Goal: Task Accomplishment & Management: Use online tool/utility

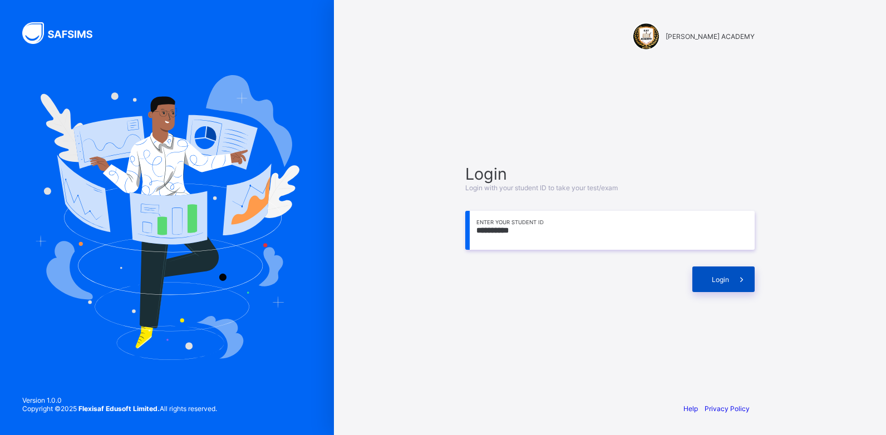
type input "**********"
click at [703, 274] on div "Login" at bounding box center [723, 280] width 62 height 26
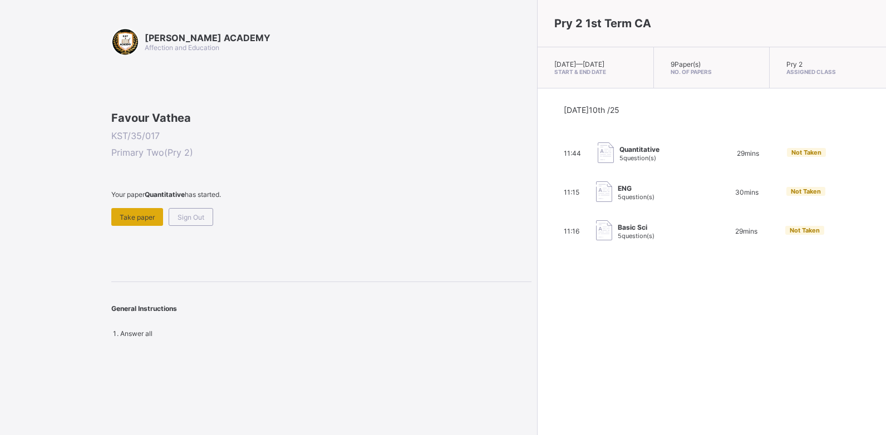
click at [137, 221] on span "Take paper" at bounding box center [137, 217] width 35 height 8
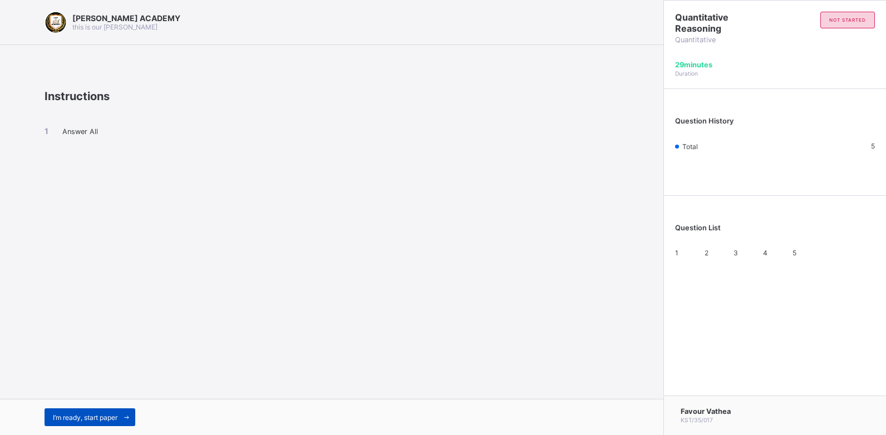
click at [82, 418] on span "I’m ready, start paper" at bounding box center [85, 417] width 65 height 8
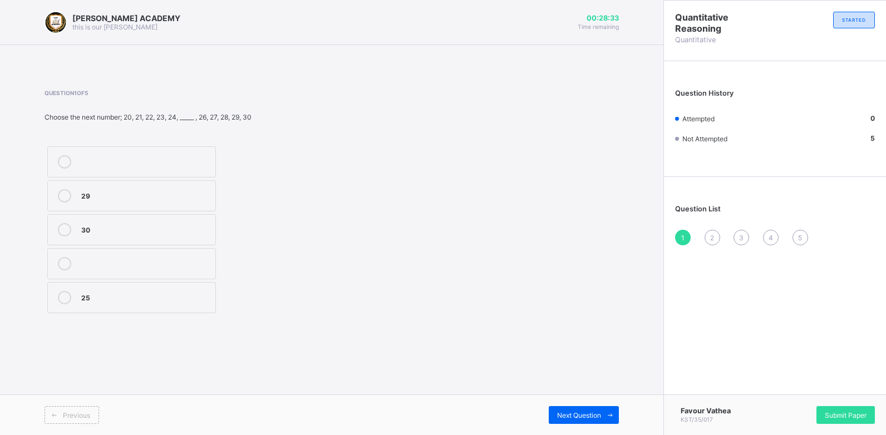
click at [155, 215] on label "30" at bounding box center [131, 229] width 169 height 31
click at [712, 238] on span "2" at bounding box center [712, 238] width 4 height 8
click at [95, 167] on div "103" at bounding box center [145, 161] width 129 height 13
click at [738, 235] on div "3" at bounding box center [741, 238] width 16 height 16
click at [163, 161] on div "20" at bounding box center [145, 160] width 129 height 11
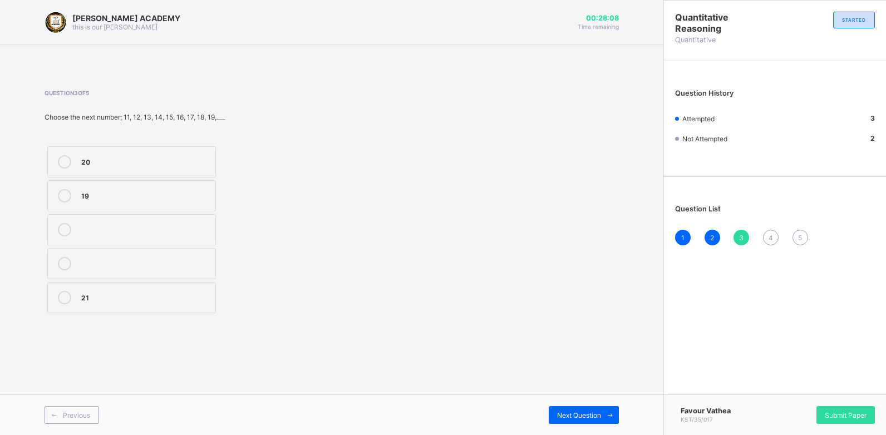
click at [772, 234] on span "4" at bounding box center [770, 238] width 4 height 8
click at [155, 205] on label "203" at bounding box center [131, 195] width 169 height 31
click at [801, 239] on span "5" at bounding box center [800, 238] width 4 height 8
click at [195, 144] on div "100 80 70" at bounding box center [132, 230] width 174 height 172
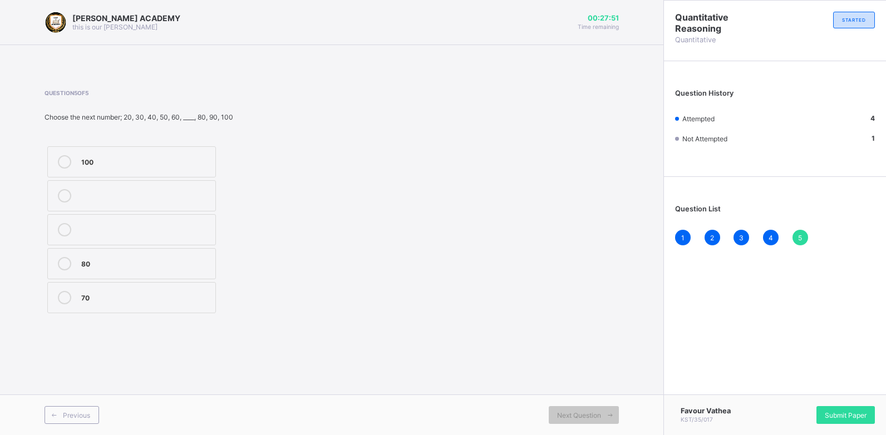
click at [191, 162] on div "100" at bounding box center [145, 160] width 129 height 11
click at [850, 411] on span "Submit Paper" at bounding box center [846, 415] width 42 height 8
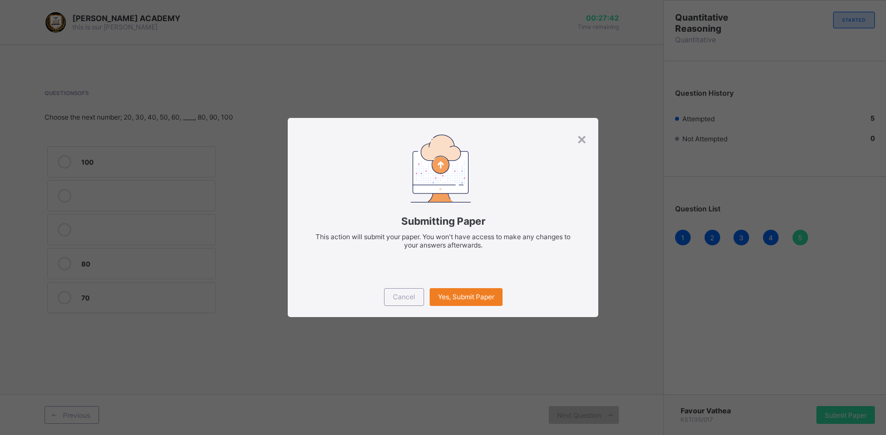
drag, startPoint x: 850, startPoint y: 411, endPoint x: 654, endPoint y: 310, distance: 221.0
click at [654, 310] on div "× Submitting Paper This action will submit your paper. You won't have access to…" at bounding box center [443, 217] width 886 height 435
click at [453, 294] on span "Yes, Submit Paper" at bounding box center [466, 297] width 56 height 8
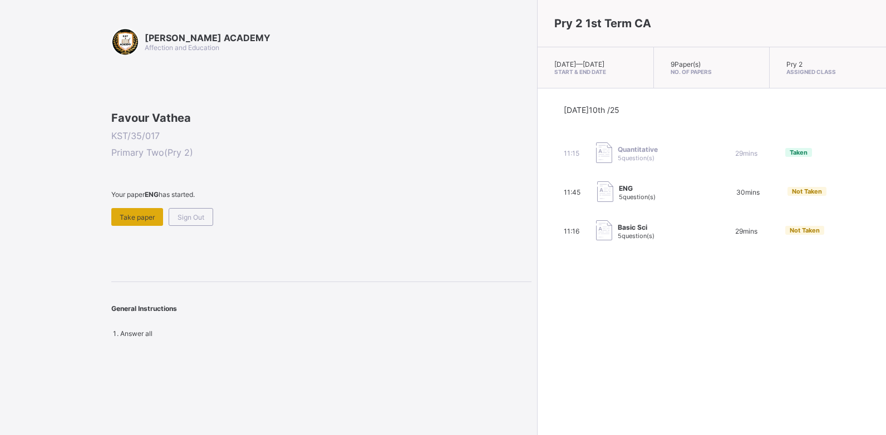
click at [134, 226] on div "Take paper" at bounding box center [137, 217] width 52 height 18
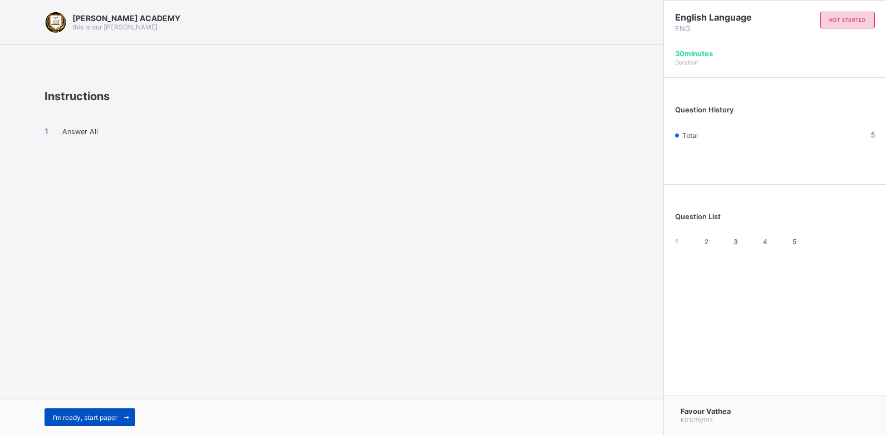
click at [65, 419] on span "I’m ready, start paper" at bounding box center [85, 417] width 65 height 8
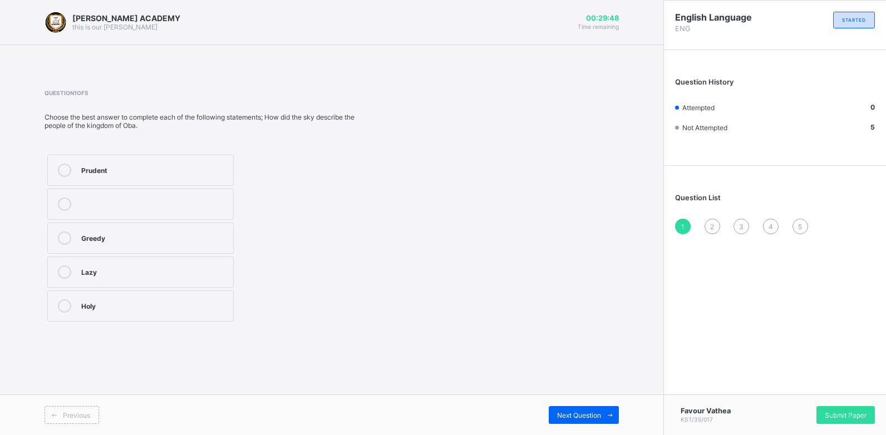
click at [154, 248] on label "Greedy" at bounding box center [140, 238] width 186 height 31
click at [709, 228] on div "2" at bounding box center [712, 227] width 16 height 16
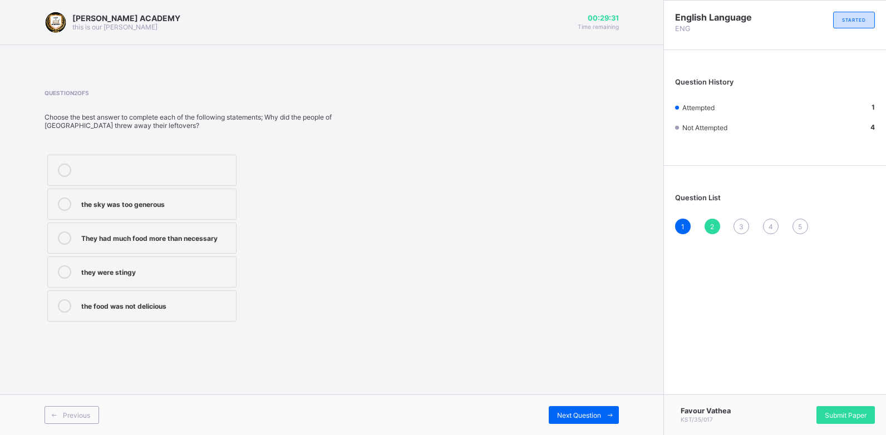
click at [709, 228] on div "2" at bounding box center [712, 227] width 16 height 16
click at [208, 229] on label "They had much food more than necessary" at bounding box center [141, 238] width 189 height 31
click at [489, 279] on div "Question 2 of 5 Choose the best answer to complete each of the following statem…" at bounding box center [332, 207] width 574 height 235
click at [744, 224] on div "3" at bounding box center [741, 227] width 16 height 16
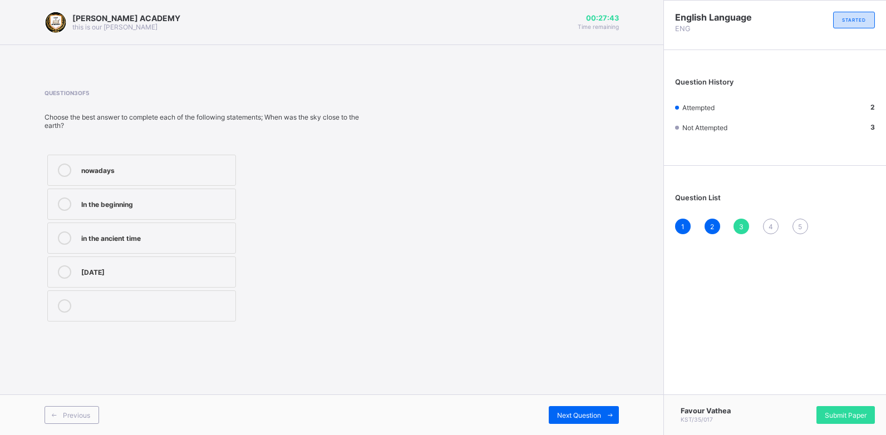
click at [188, 174] on div "nowadays" at bounding box center [155, 169] width 149 height 11
click at [773, 222] on div "4" at bounding box center [771, 227] width 16 height 16
click at [192, 158] on label "Happy" at bounding box center [141, 170] width 189 height 31
click at [796, 224] on div "5" at bounding box center [800, 227] width 16 height 16
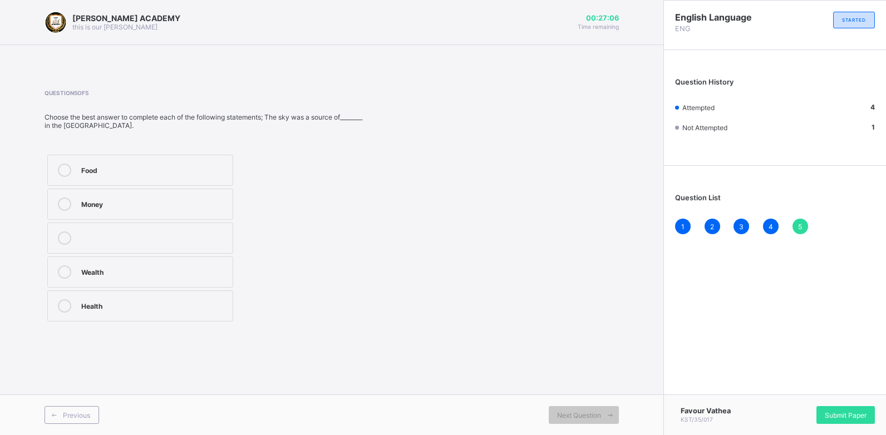
click at [176, 171] on div "Food" at bounding box center [154, 169] width 146 height 11
click at [833, 415] on span "Submit Paper" at bounding box center [846, 415] width 42 height 8
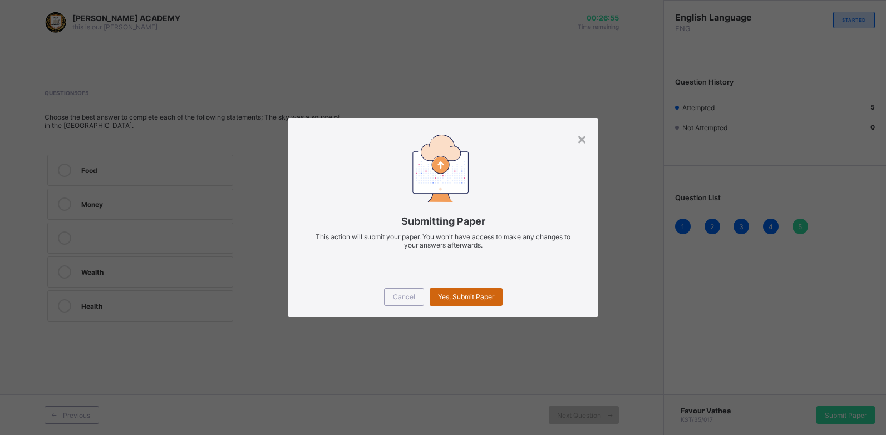
click at [461, 295] on span "Yes, Submit Paper" at bounding box center [466, 297] width 56 height 8
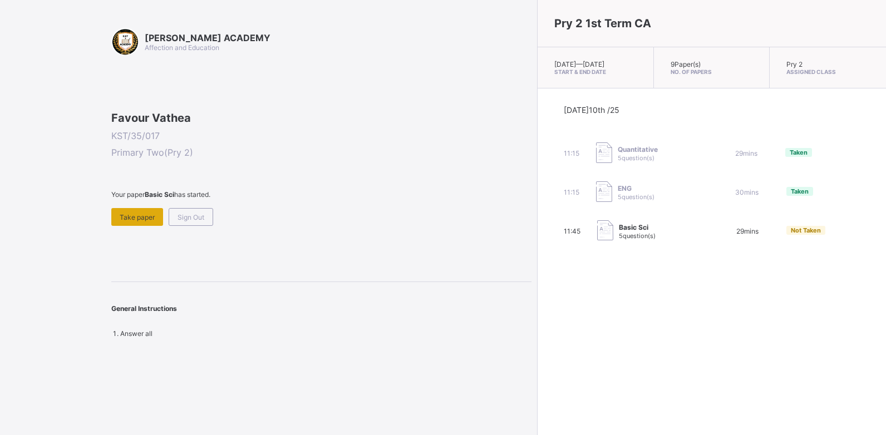
click at [148, 226] on div "Take paper" at bounding box center [137, 217] width 52 height 18
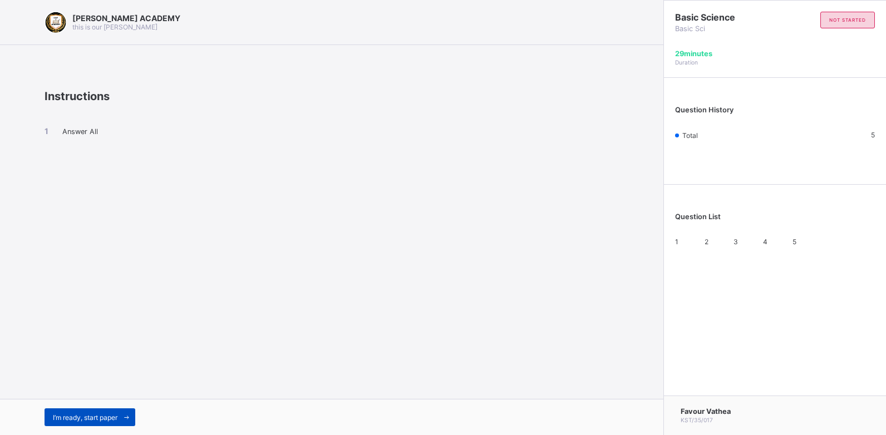
click at [56, 411] on div "I’m ready, start paper" at bounding box center [90, 417] width 91 height 18
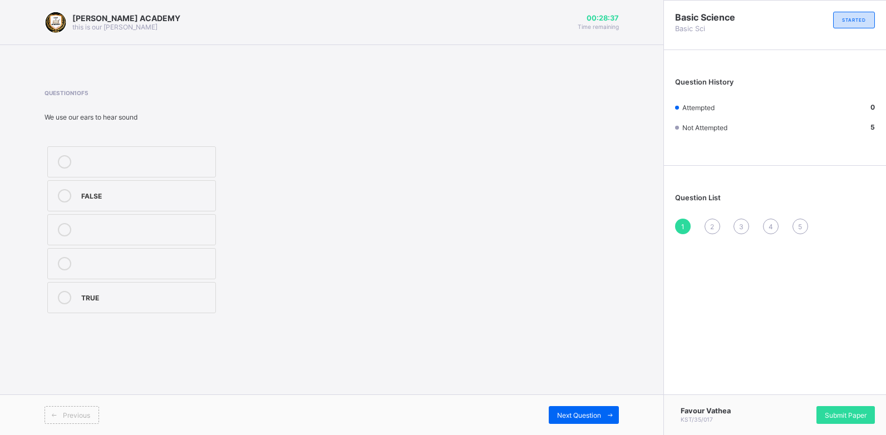
click at [112, 297] on div "TRUE" at bounding box center [145, 296] width 129 height 11
click at [709, 225] on div "2" at bounding box center [712, 227] width 16 height 16
click at [139, 193] on div "Chalkboard" at bounding box center [145, 194] width 129 height 11
click at [741, 228] on span "3" at bounding box center [741, 227] width 4 height 8
click at [136, 155] on label "See" at bounding box center [131, 161] width 169 height 31
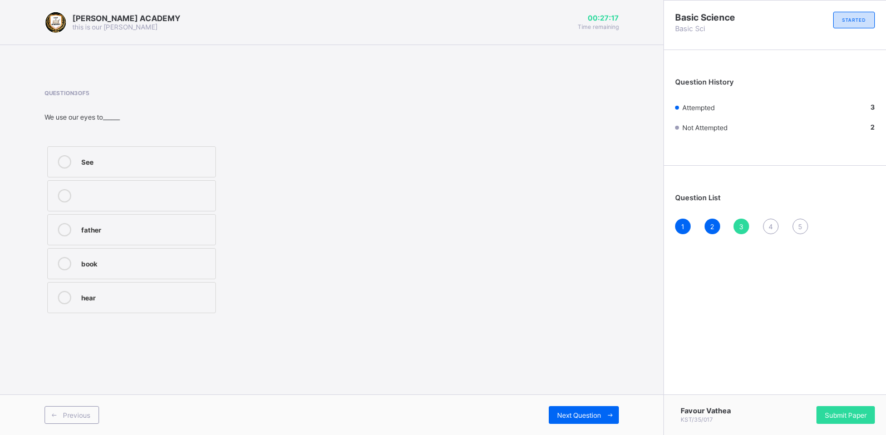
click at [766, 224] on div "4" at bounding box center [771, 227] width 16 height 16
click at [201, 191] on div "5" at bounding box center [145, 194] width 129 height 11
click at [799, 229] on span "5" at bounding box center [800, 227] width 4 height 8
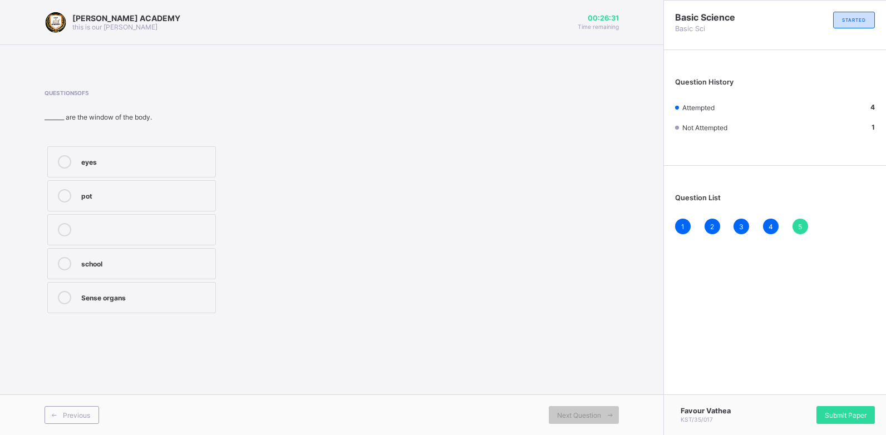
click at [185, 156] on div "eyes" at bounding box center [145, 160] width 129 height 11
click at [827, 409] on div "Submit Paper" at bounding box center [845, 415] width 58 height 18
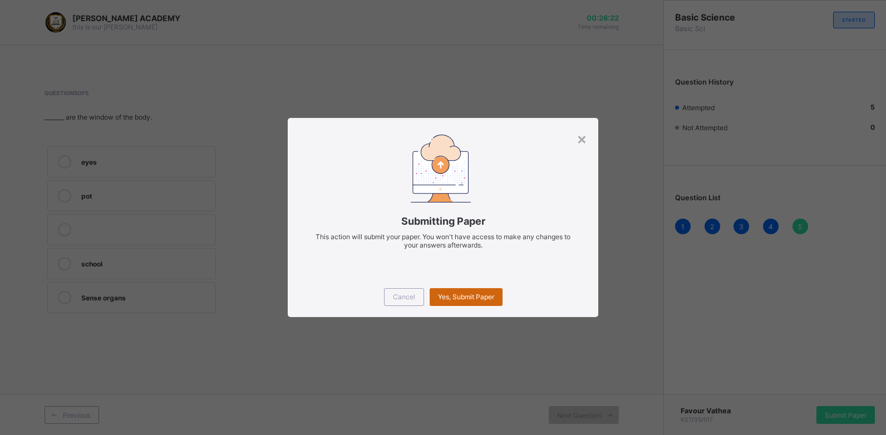
click at [476, 297] on span "Yes, Submit Paper" at bounding box center [466, 297] width 56 height 8
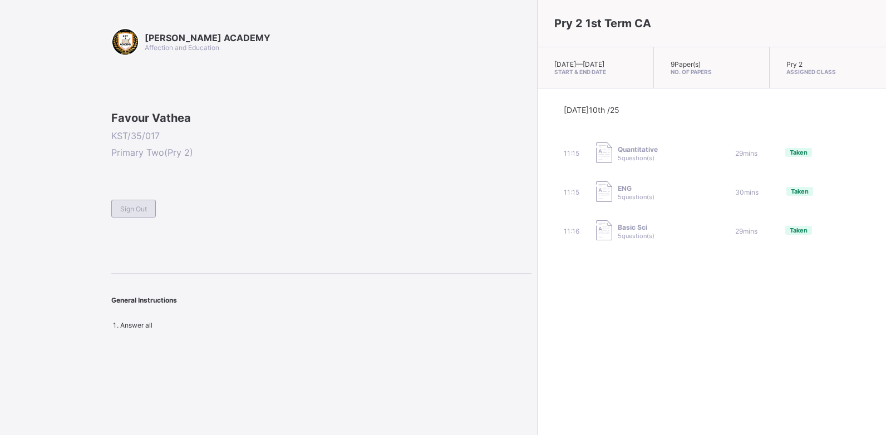
click at [153, 218] on div "Sign Out" at bounding box center [133, 209] width 45 height 18
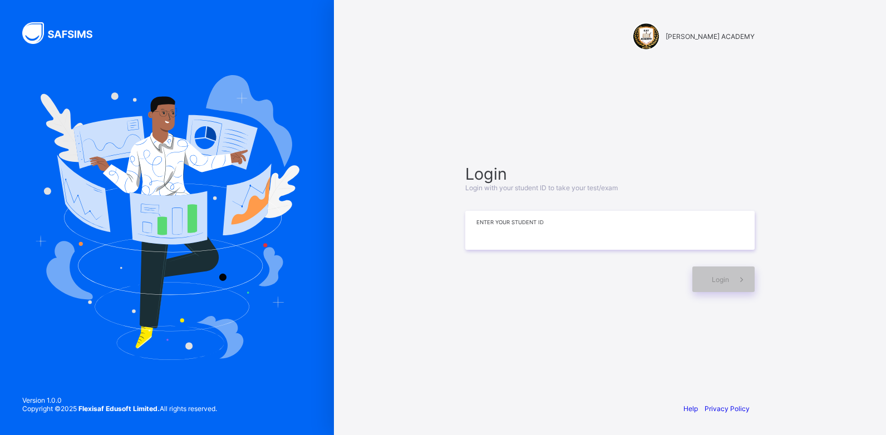
click at [477, 233] on input at bounding box center [609, 230] width 289 height 39
type input "**********"
click at [704, 271] on div "Login" at bounding box center [723, 280] width 62 height 26
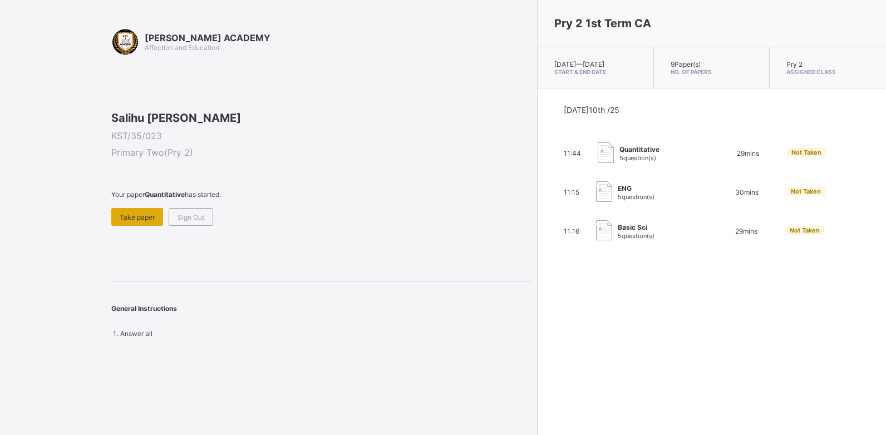
click at [130, 221] on span "Take paper" at bounding box center [137, 217] width 35 height 8
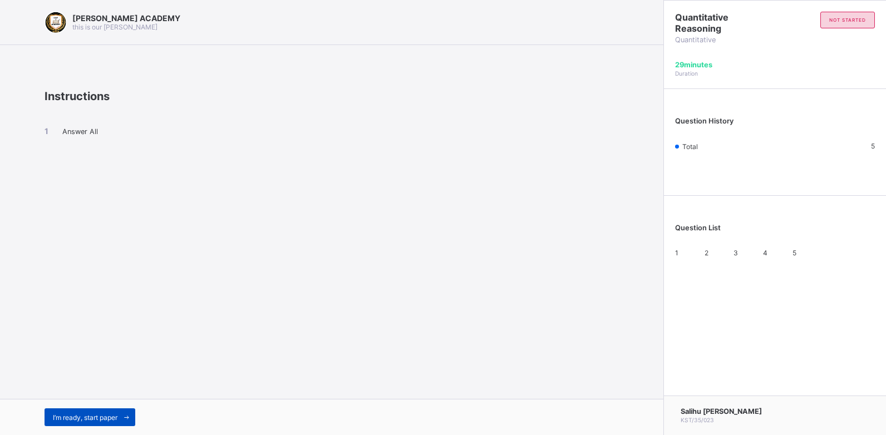
click at [78, 418] on span "I’m ready, start paper" at bounding box center [85, 417] width 65 height 8
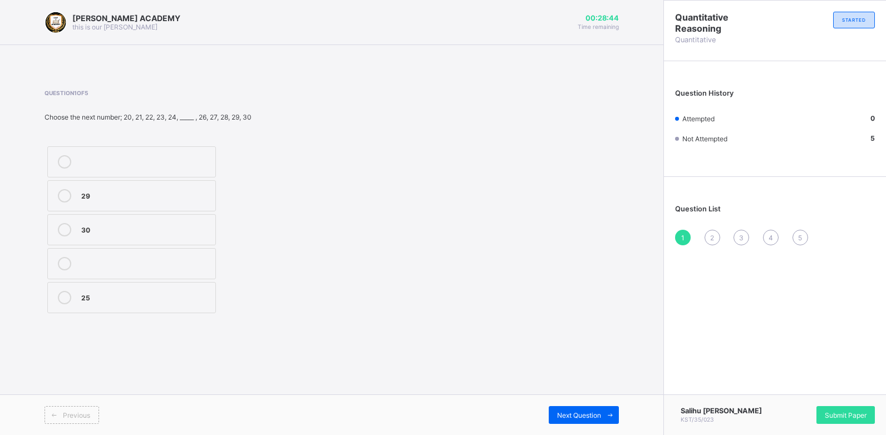
click at [119, 238] on label "30" at bounding box center [131, 229] width 169 height 31
click at [561, 413] on span "Next Question" at bounding box center [579, 415] width 44 height 8
click at [127, 167] on div "103" at bounding box center [145, 161] width 129 height 13
click at [579, 410] on div "Next Question" at bounding box center [584, 415] width 70 height 18
click at [109, 293] on div "21" at bounding box center [145, 296] width 129 height 11
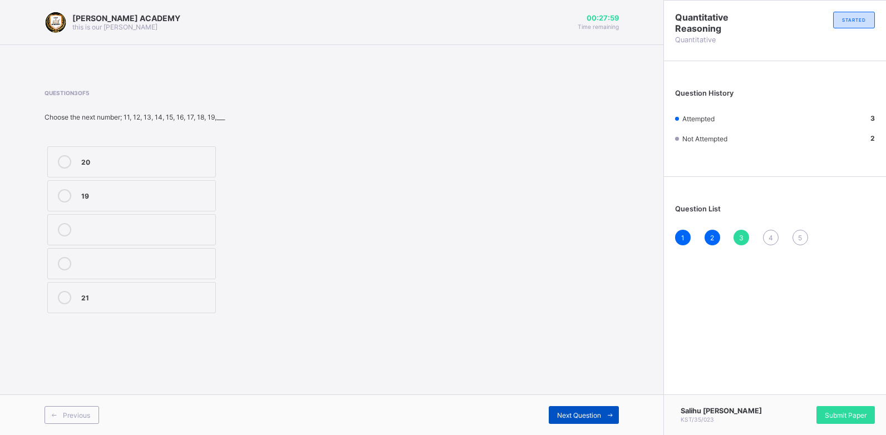
click at [599, 413] on span "Next Question" at bounding box center [579, 415] width 44 height 8
click at [128, 188] on label "203" at bounding box center [131, 195] width 169 height 31
click at [579, 412] on span "Next Question" at bounding box center [579, 415] width 44 height 8
click at [177, 283] on label "70" at bounding box center [131, 297] width 169 height 31
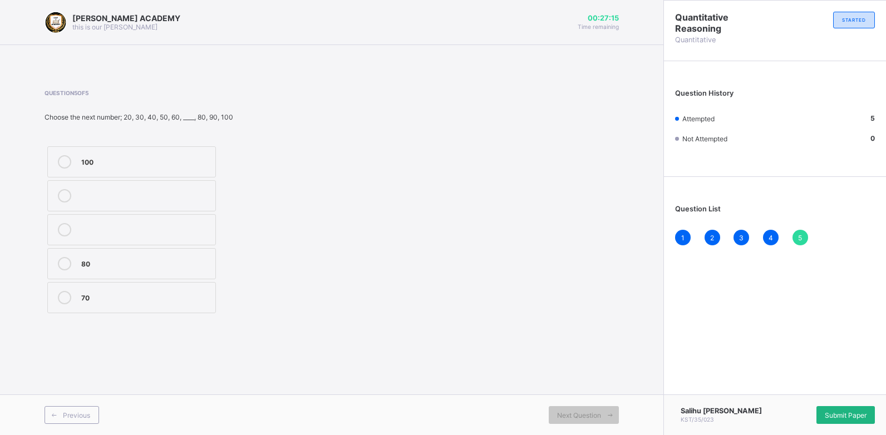
click at [837, 407] on div "Submit Paper" at bounding box center [845, 415] width 58 height 18
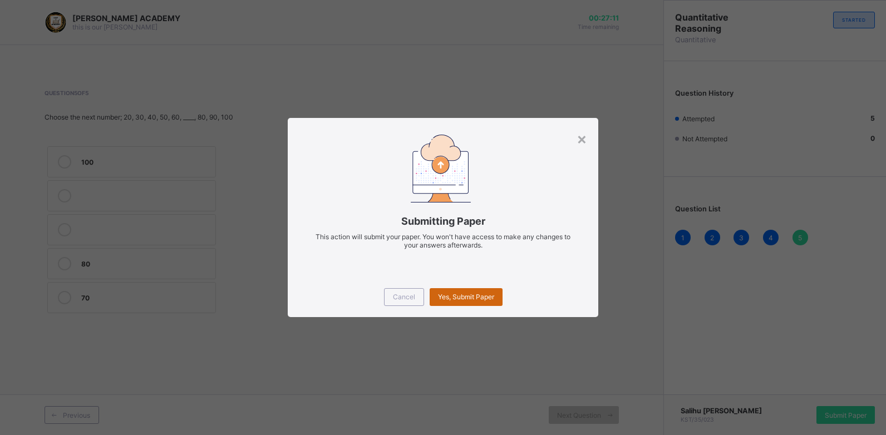
click at [464, 298] on span "Yes, Submit Paper" at bounding box center [466, 297] width 56 height 8
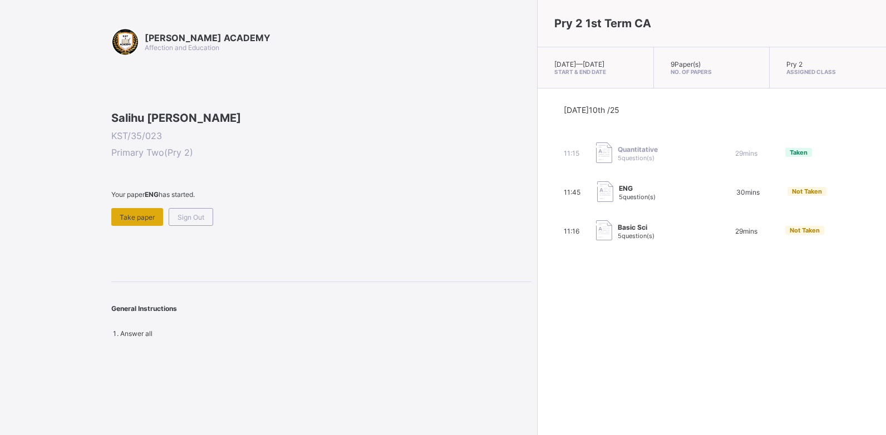
click at [134, 226] on div "Take paper" at bounding box center [137, 217] width 52 height 18
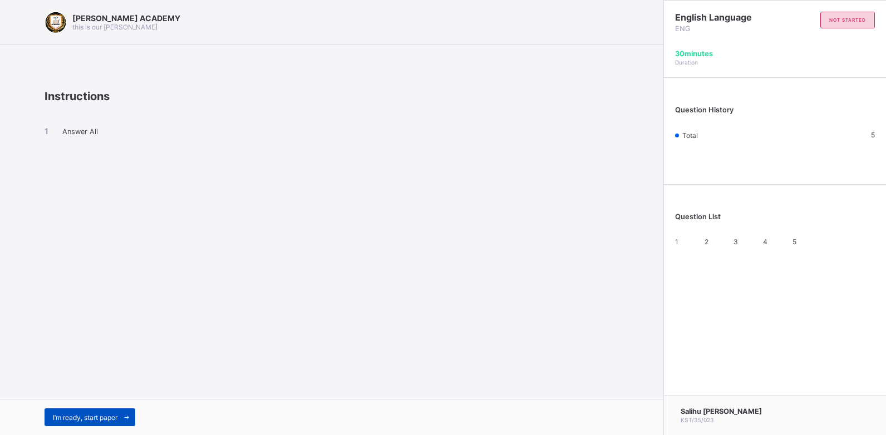
click at [92, 417] on span "I’m ready, start paper" at bounding box center [85, 417] width 65 height 8
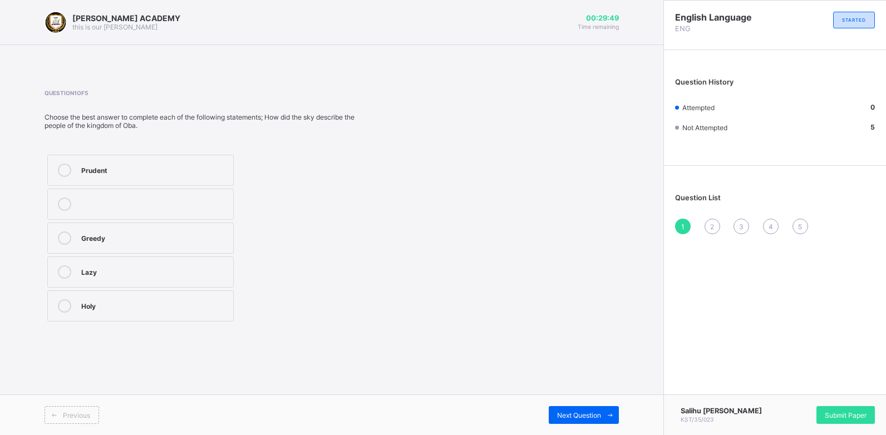
click at [365, 168] on div "Question 1 of 5 Choose the best answer to complete each of the following statem…" at bounding box center [332, 207] width 574 height 235
drag, startPoint x: 337, startPoint y: 181, endPoint x: 234, endPoint y: 274, distance: 138.3
click at [234, 274] on div "Prudent Greedy Lazy Holy" at bounding box center [205, 238] width 321 height 172
drag, startPoint x: 234, startPoint y: 274, endPoint x: 183, endPoint y: 312, distance: 64.1
click at [183, 312] on div "Holy" at bounding box center [154, 305] width 146 height 13
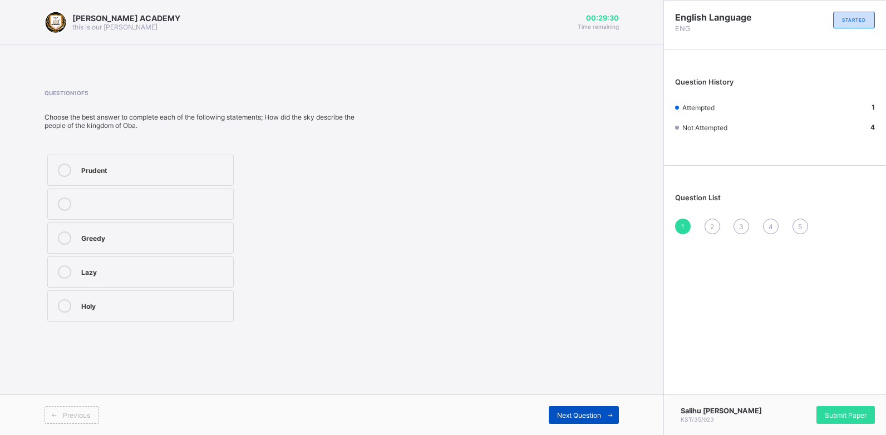
click at [559, 417] on span "Next Question" at bounding box center [579, 415] width 44 height 8
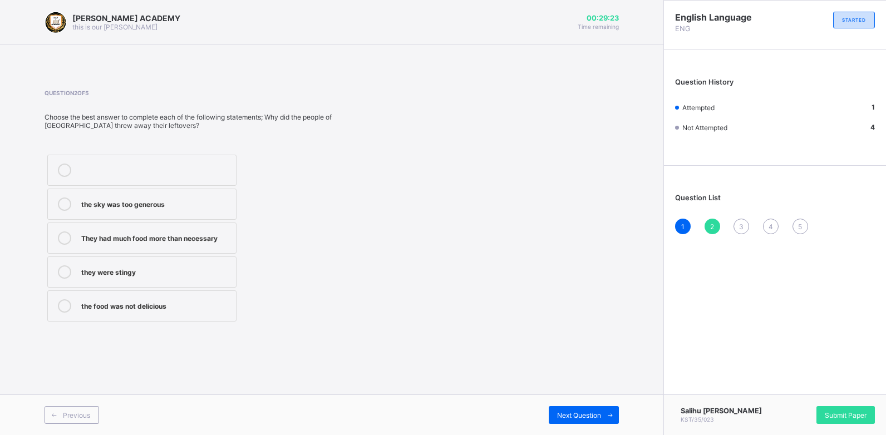
click at [180, 247] on label "They had much food more than necessary" at bounding box center [141, 238] width 189 height 31
click at [561, 410] on div "Next Question" at bounding box center [584, 415] width 70 height 18
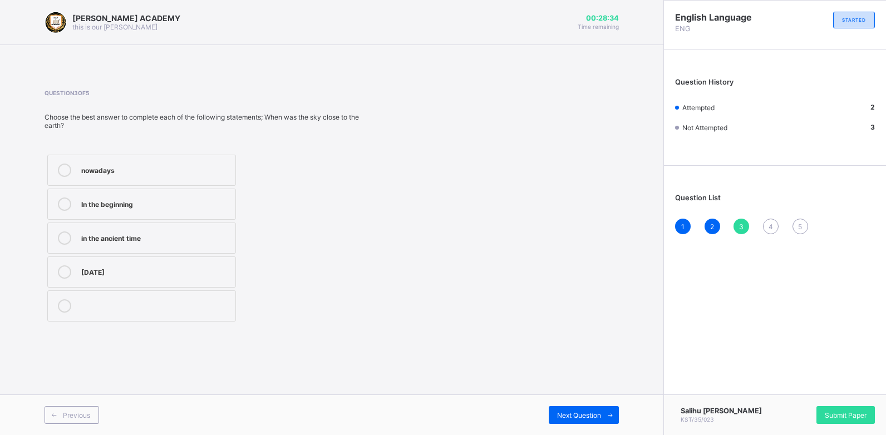
click at [110, 198] on div "In the beginning" at bounding box center [155, 203] width 149 height 11
click at [605, 421] on span at bounding box center [610, 415] width 18 height 18
click at [558, 426] on div "Previous Next Question" at bounding box center [331, 415] width 663 height 41
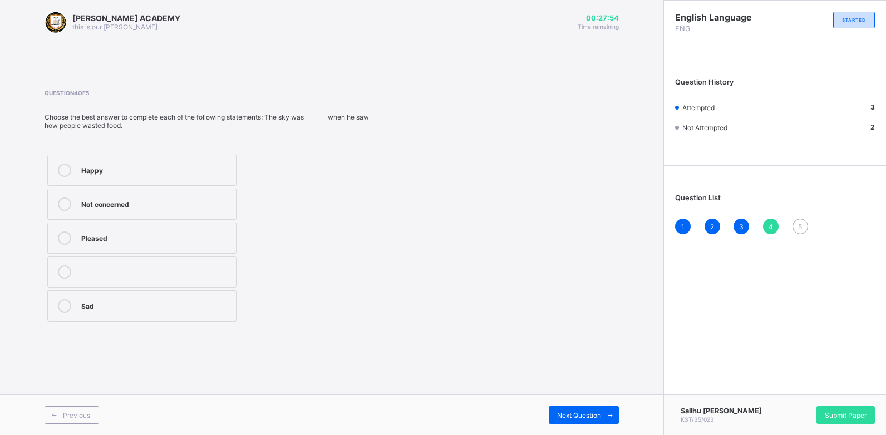
click at [214, 180] on label "Happy" at bounding box center [141, 170] width 189 height 31
click at [574, 403] on div "Previous Next Question" at bounding box center [331, 415] width 663 height 41
click at [574, 406] on div "Next Question" at bounding box center [584, 415] width 70 height 18
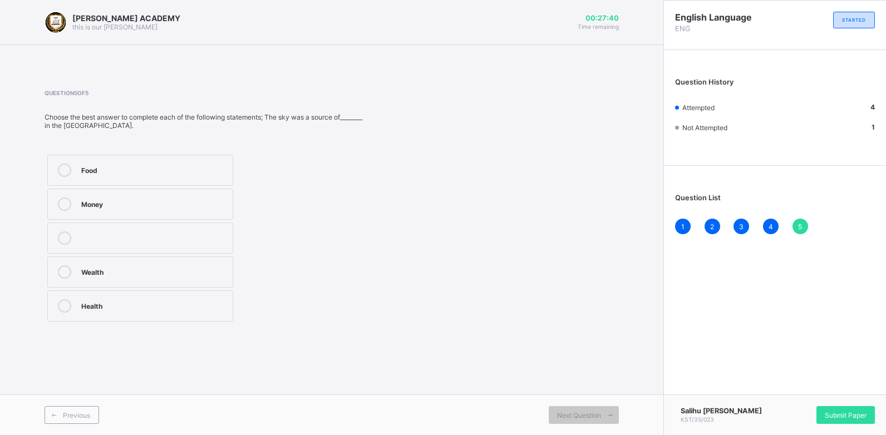
click at [212, 184] on label "Food" at bounding box center [140, 170] width 186 height 31
click at [830, 407] on div "Submit Paper" at bounding box center [845, 415] width 58 height 18
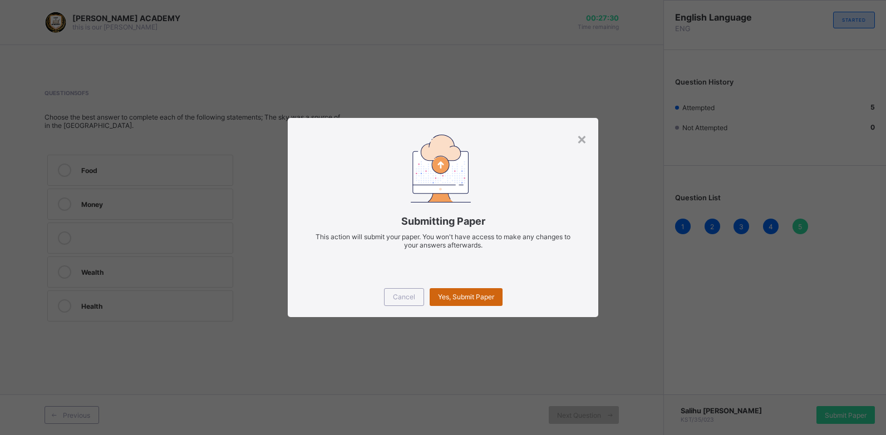
click at [438, 296] on span "Yes, Submit Paper" at bounding box center [466, 297] width 56 height 8
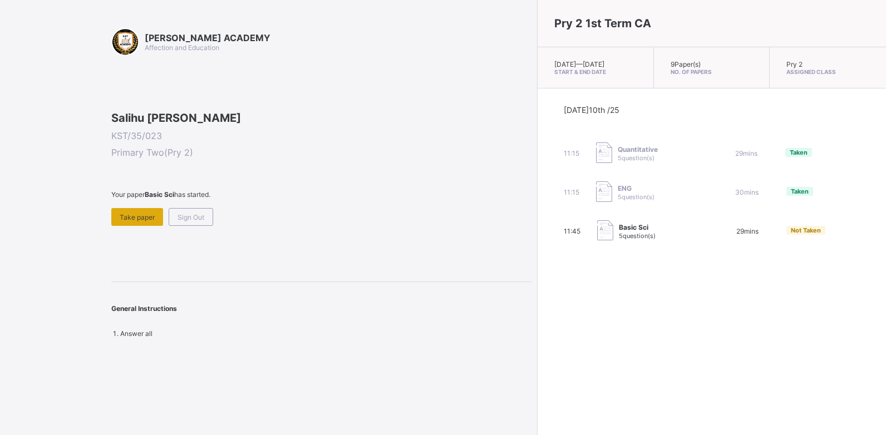
click at [117, 226] on div "Take paper" at bounding box center [137, 217] width 52 height 18
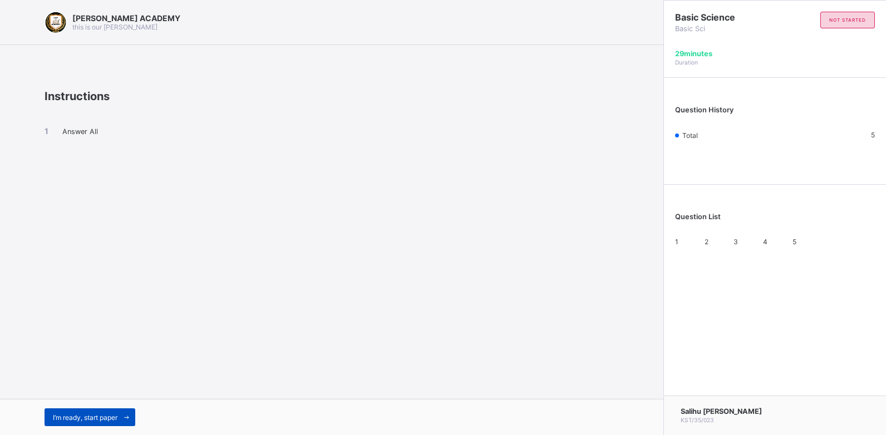
click at [85, 413] on span "I’m ready, start paper" at bounding box center [85, 417] width 65 height 8
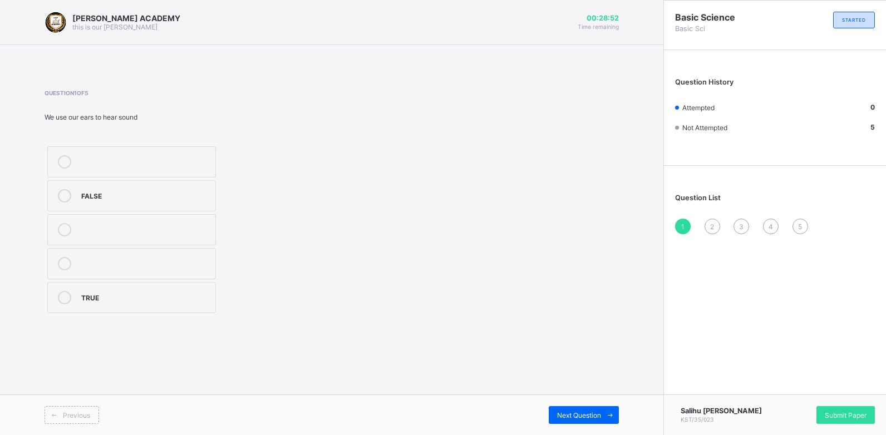
click at [86, 203] on label "FALSE" at bounding box center [131, 195] width 169 height 31
click at [557, 408] on div "Next Question" at bounding box center [584, 415] width 70 height 18
click at [160, 203] on label "Chalkboard" at bounding box center [131, 195] width 169 height 31
click at [585, 414] on span "Next Question" at bounding box center [579, 415] width 44 height 8
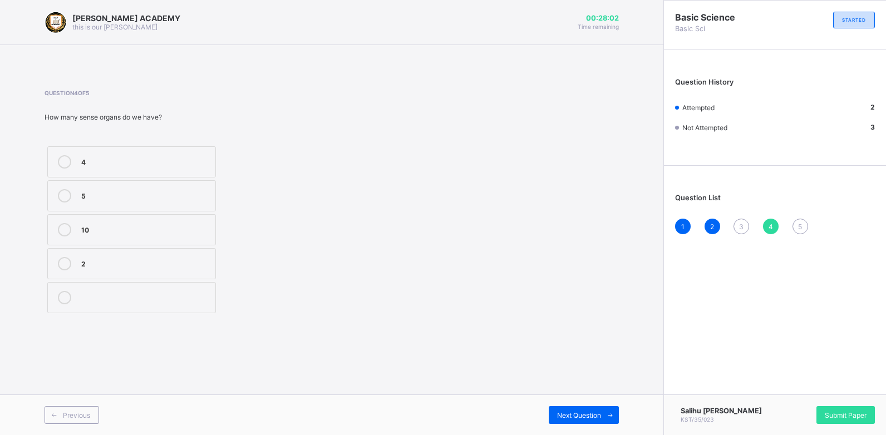
click at [739, 223] on span "3" at bounding box center [741, 227] width 4 height 8
click at [209, 277] on label "book" at bounding box center [131, 263] width 169 height 31
click at [150, 264] on div "book" at bounding box center [145, 262] width 129 height 11
click at [67, 257] on icon at bounding box center [64, 263] width 13 height 13
click at [66, 257] on icon at bounding box center [64, 263] width 13 height 13
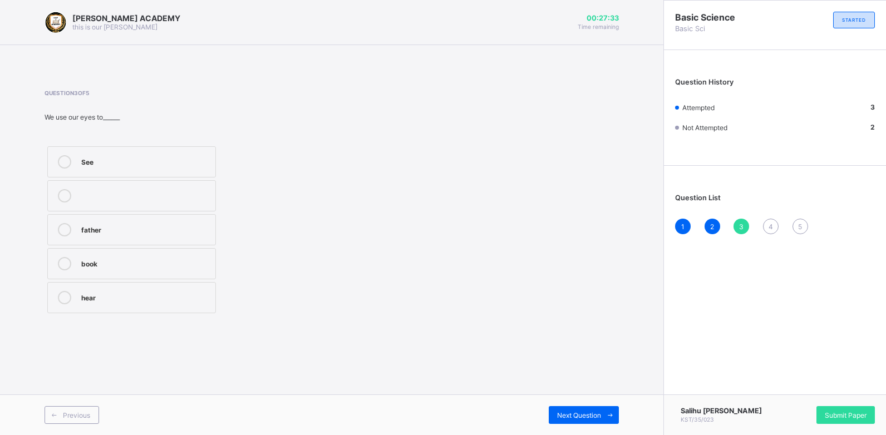
click at [67, 258] on icon at bounding box center [64, 263] width 13 height 13
click at [139, 270] on label "book" at bounding box center [131, 263] width 169 height 31
click at [124, 231] on div "father" at bounding box center [145, 228] width 129 height 11
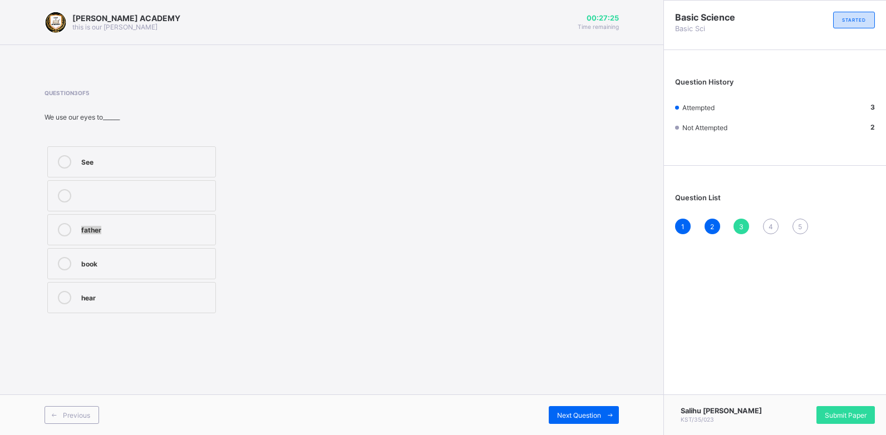
click at [124, 230] on div "father" at bounding box center [145, 228] width 129 height 11
click at [121, 221] on label "father" at bounding box center [131, 229] width 169 height 31
click at [114, 162] on div "See" at bounding box center [145, 160] width 129 height 11
click at [573, 411] on span "Next Question" at bounding box center [579, 415] width 44 height 8
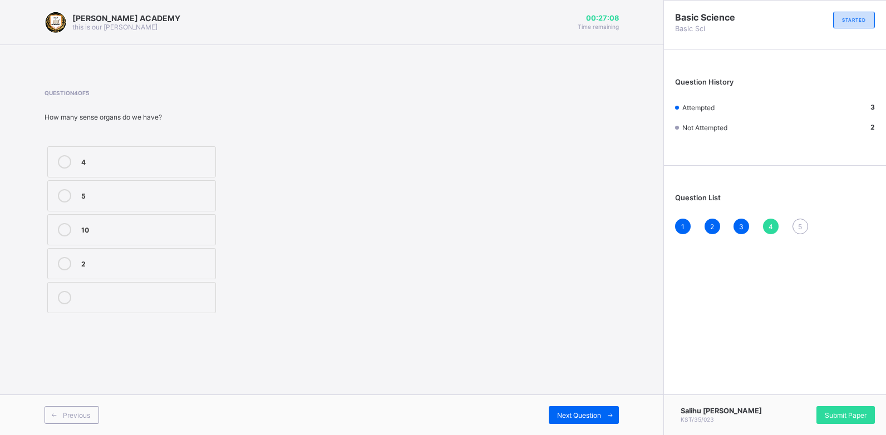
drag, startPoint x: 425, startPoint y: 361, endPoint x: 406, endPoint y: 351, distance: 20.9
click at [406, 351] on div "[PERSON_NAME] ACADEMY this is our [PERSON_NAME] 00:27:08 Time remaining Questio…" at bounding box center [331, 217] width 663 height 435
click at [164, 186] on label "5" at bounding box center [131, 195] width 169 height 31
click at [466, 366] on div "[PERSON_NAME] ACADEMY this is our [PERSON_NAME] 00:26:58 Time remaining Questio…" at bounding box center [331, 217] width 663 height 435
click at [573, 416] on span "Next Question" at bounding box center [579, 415] width 44 height 8
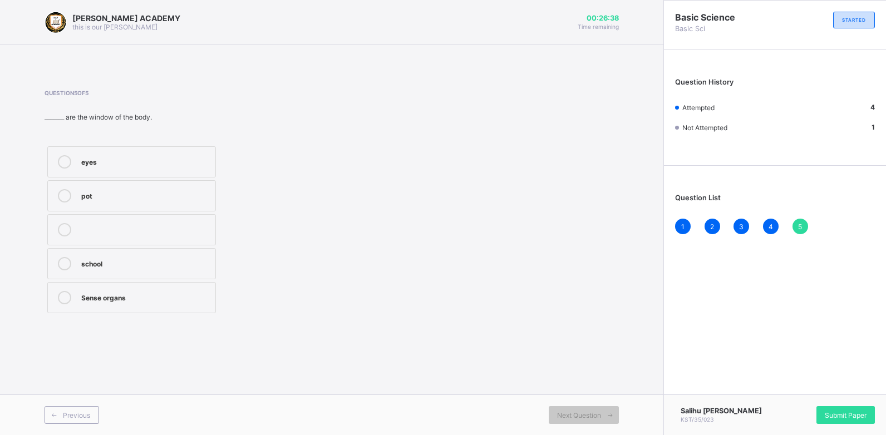
click at [119, 305] on label "Sense organs" at bounding box center [131, 297] width 169 height 31
click at [834, 408] on div "Submit Paper" at bounding box center [845, 415] width 58 height 18
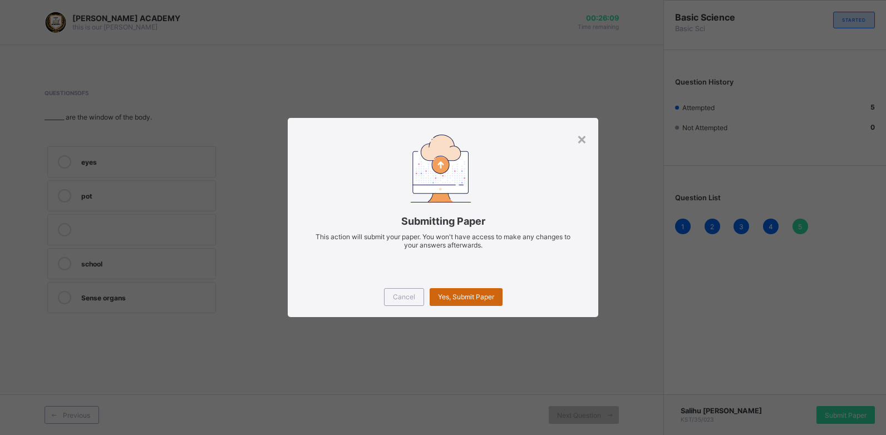
click at [442, 305] on div "Yes, Submit Paper" at bounding box center [466, 297] width 73 height 18
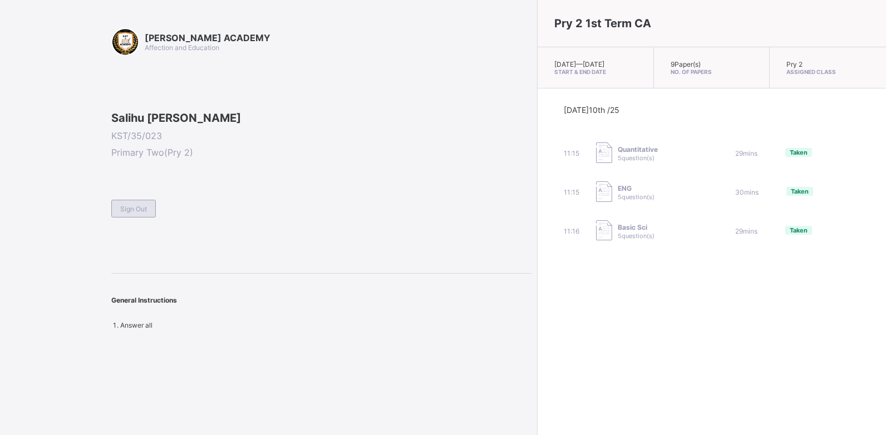
click at [124, 213] on span "Sign Out" at bounding box center [133, 209] width 27 height 8
